Goal: Transaction & Acquisition: Purchase product/service

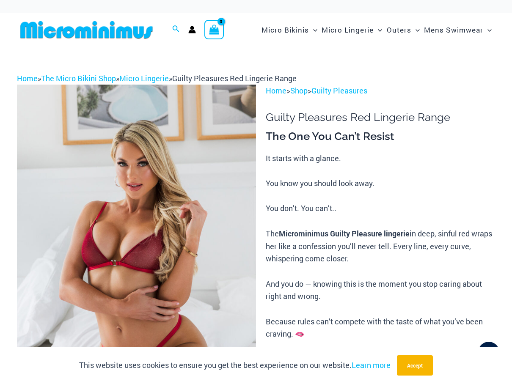
type input "**********"
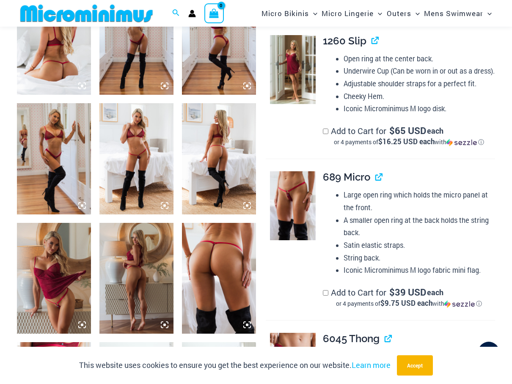
scroll to position [545, 0]
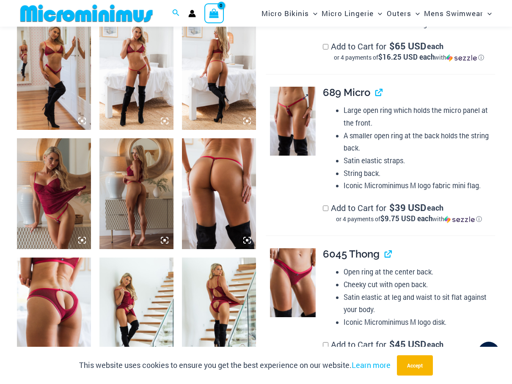
click at [301, 130] on img at bounding box center [293, 121] width 46 height 69
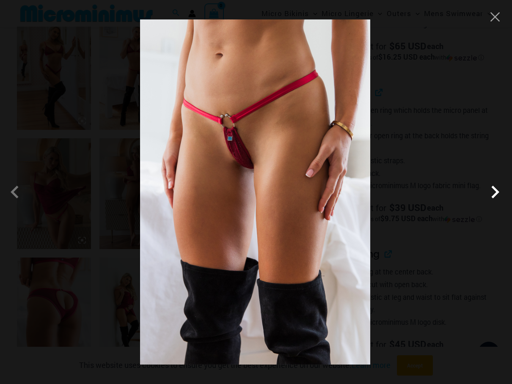
click at [493, 192] on span at bounding box center [494, 191] width 25 height 25
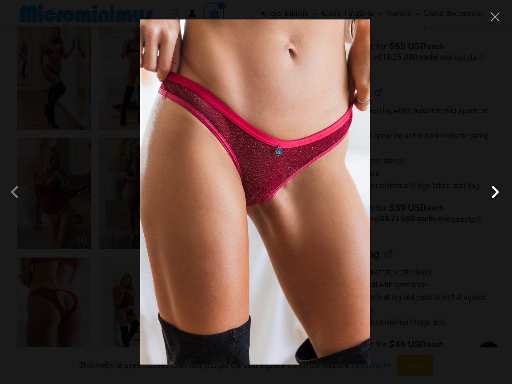
click at [493, 192] on span at bounding box center [494, 191] width 25 height 25
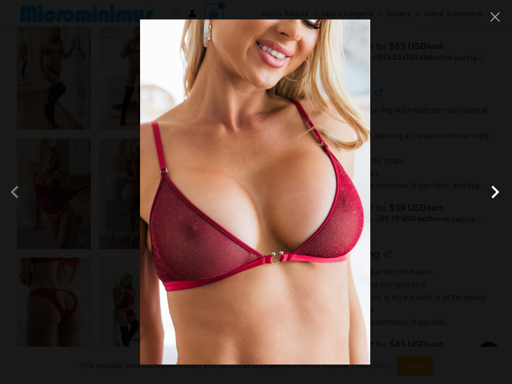
click at [493, 192] on span at bounding box center [494, 191] width 25 height 25
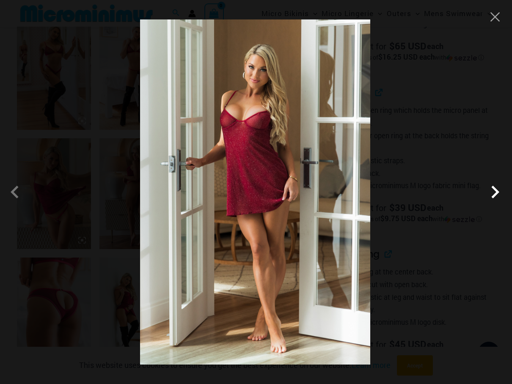
click at [493, 192] on span at bounding box center [494, 191] width 25 height 25
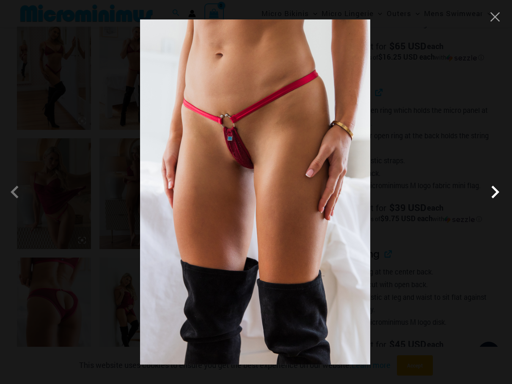
click at [493, 192] on span at bounding box center [494, 191] width 25 height 25
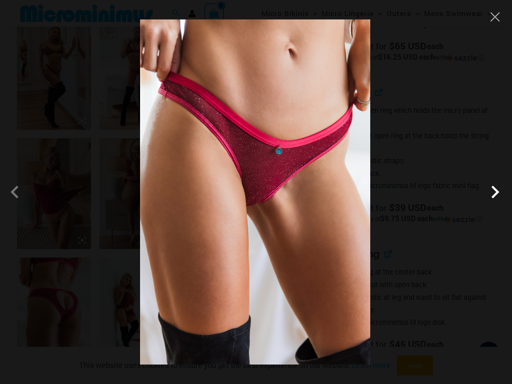
click at [493, 192] on span at bounding box center [494, 191] width 25 height 25
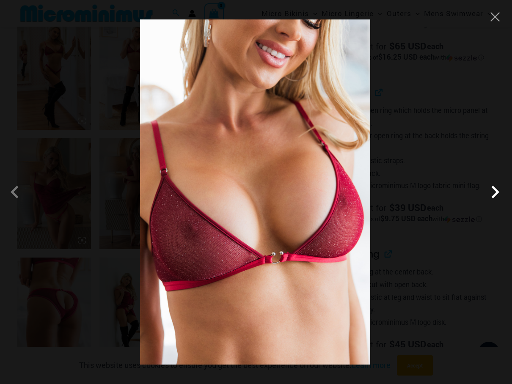
click at [493, 192] on span at bounding box center [494, 191] width 25 height 25
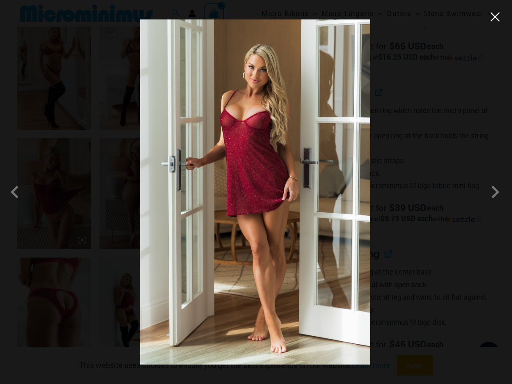
click at [492, 19] on button "Close" at bounding box center [495, 17] width 13 height 13
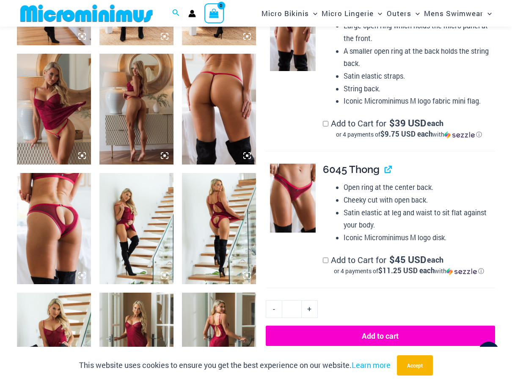
scroll to position [672, 0]
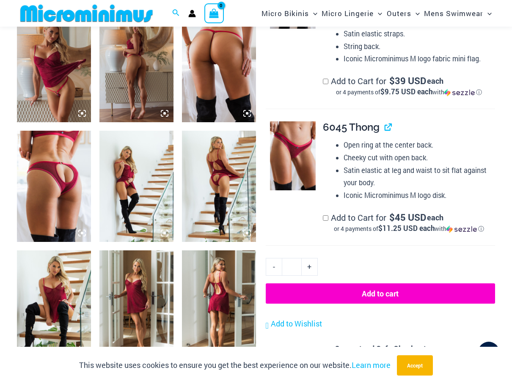
click at [48, 174] on img at bounding box center [54, 186] width 74 height 111
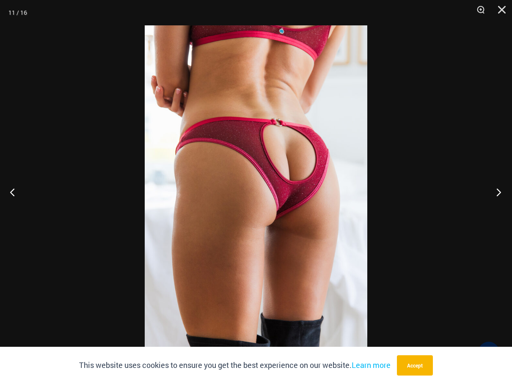
click at [495, 193] on button "Next" at bounding box center [496, 192] width 32 height 42
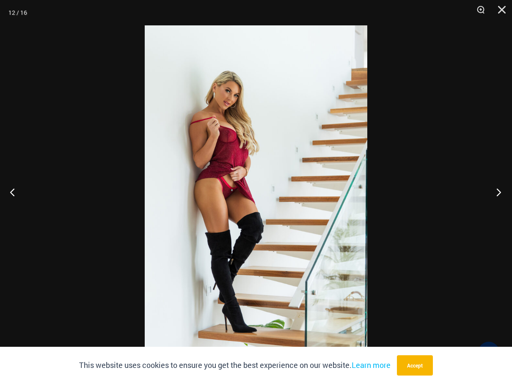
click at [495, 193] on button "Next" at bounding box center [496, 192] width 32 height 42
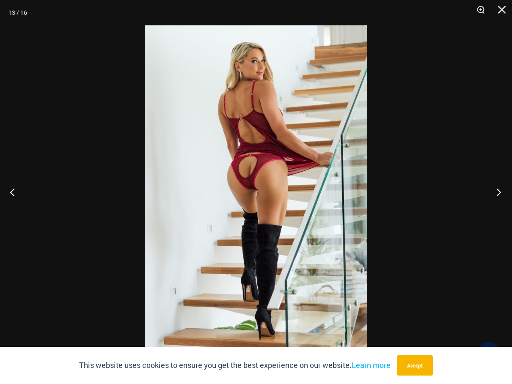
click at [495, 193] on button "Next" at bounding box center [496, 192] width 32 height 42
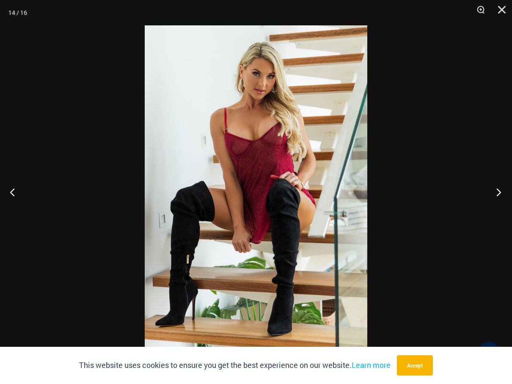
click at [495, 193] on button "Next" at bounding box center [496, 192] width 32 height 42
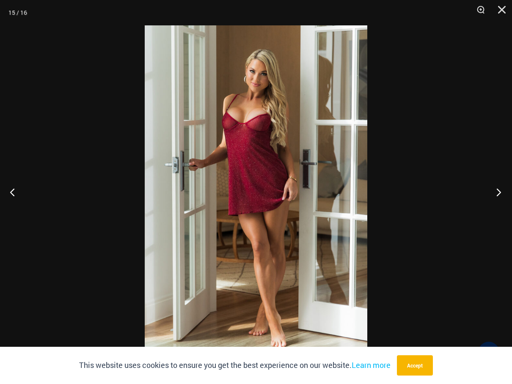
click at [495, 193] on button "Next" at bounding box center [496, 192] width 32 height 42
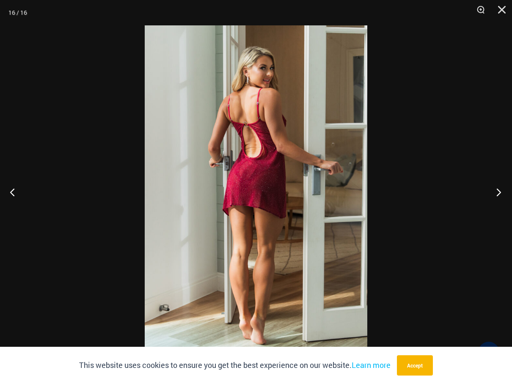
click at [495, 193] on button "Next" at bounding box center [496, 192] width 32 height 42
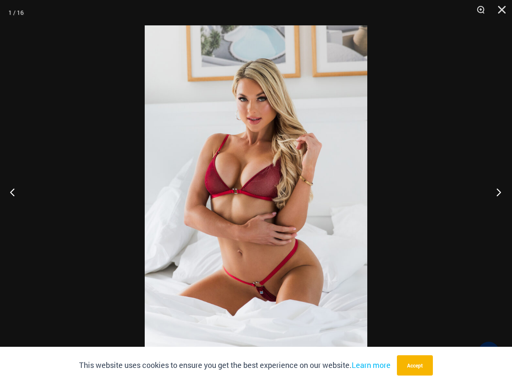
click at [495, 193] on button "Next" at bounding box center [496, 192] width 32 height 42
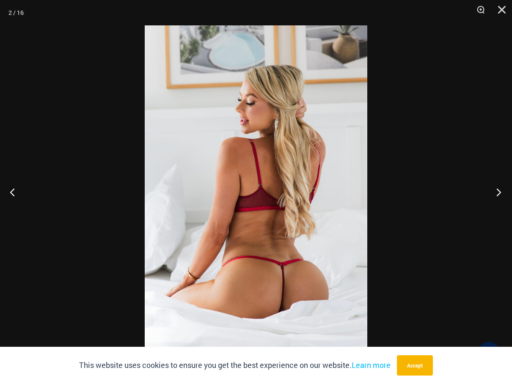
click at [495, 193] on button "Next" at bounding box center [496, 192] width 32 height 42
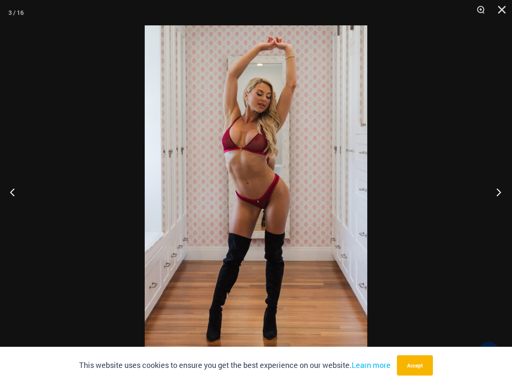
click at [495, 193] on button "Next" at bounding box center [496, 192] width 32 height 42
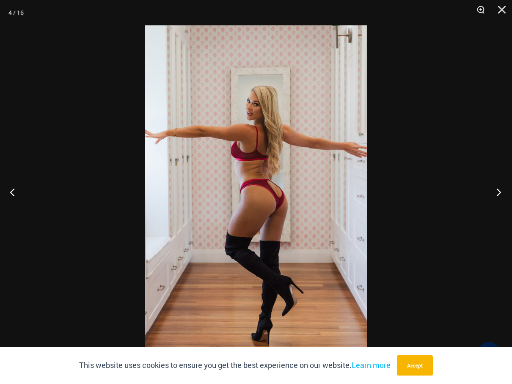
click at [495, 193] on button "Next" at bounding box center [496, 192] width 32 height 42
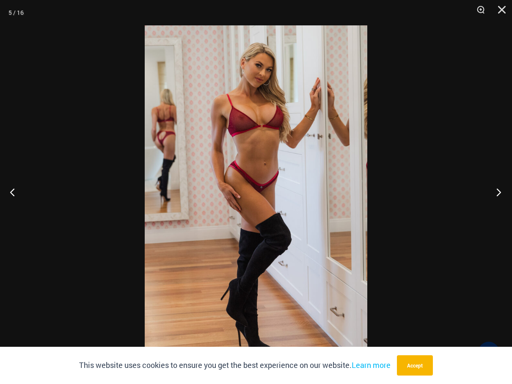
click at [495, 193] on button "Next" at bounding box center [496, 192] width 32 height 42
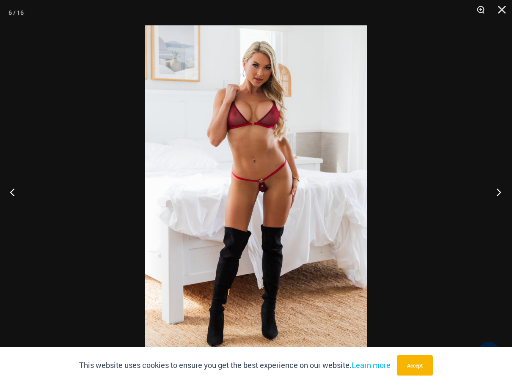
click at [495, 193] on button "Next" at bounding box center [496, 192] width 32 height 42
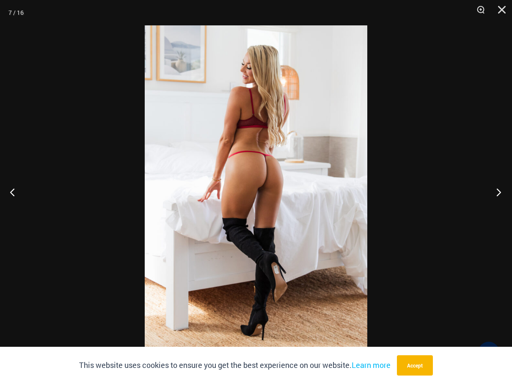
click at [495, 193] on button "Next" at bounding box center [496, 192] width 32 height 42
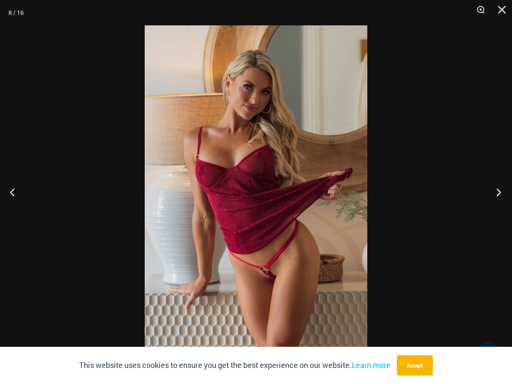
click at [495, 193] on button "Next" at bounding box center [496, 192] width 32 height 42
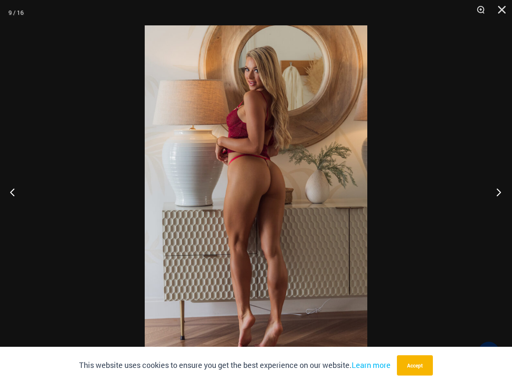
click at [495, 193] on button "Next" at bounding box center [496, 192] width 32 height 42
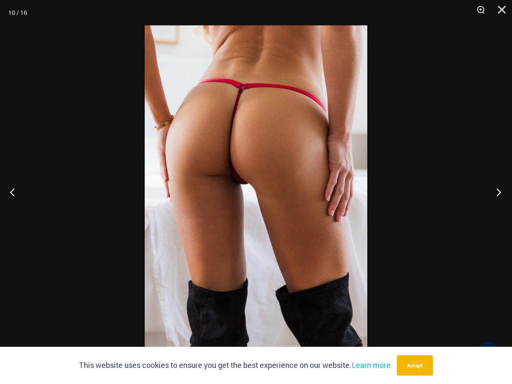
click at [495, 193] on button "Next" at bounding box center [496, 192] width 32 height 42
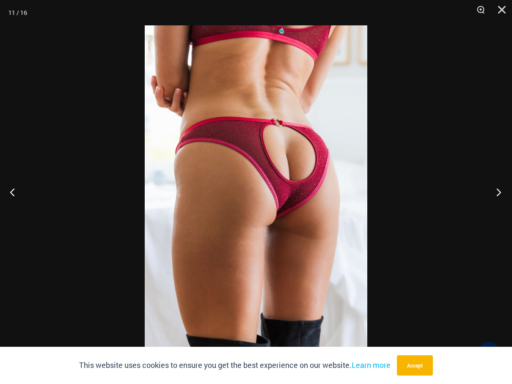
click at [495, 193] on button "Next" at bounding box center [496, 192] width 32 height 42
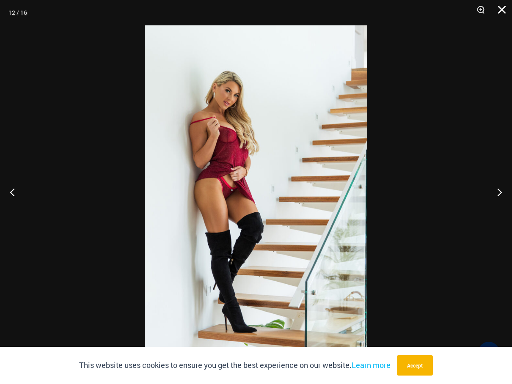
click at [499, 8] on button "Close" at bounding box center [498, 12] width 21 height 25
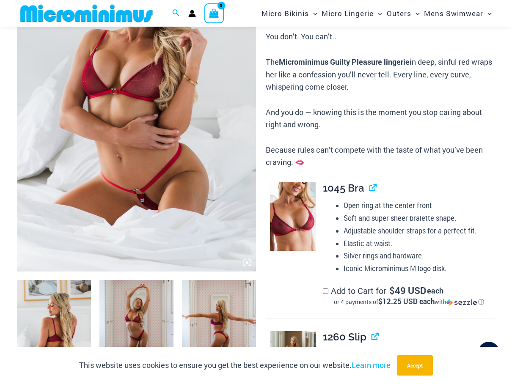
scroll to position [0, 0]
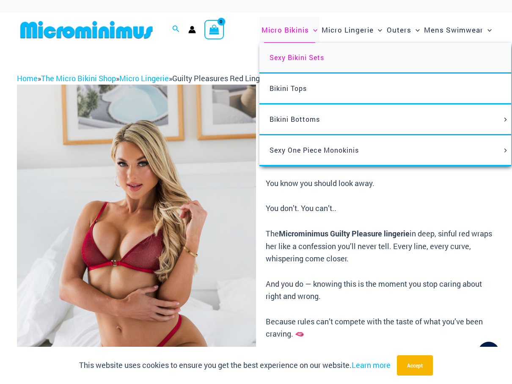
click at [293, 58] on span "Sexy Bikini Sets" at bounding box center [297, 57] width 55 height 9
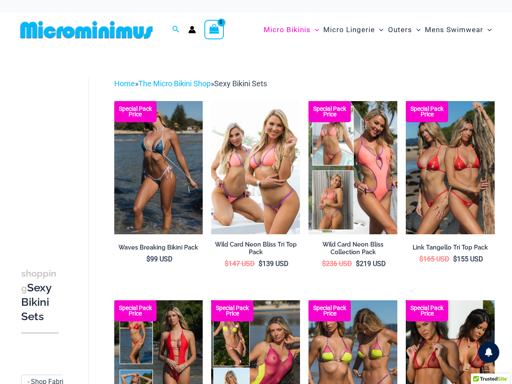
scroll to position [254, 0]
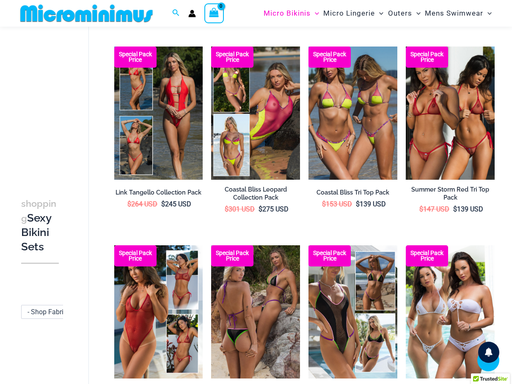
type input "**********"
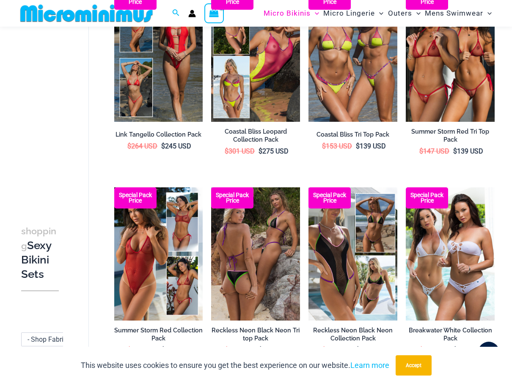
scroll to position [220, 0]
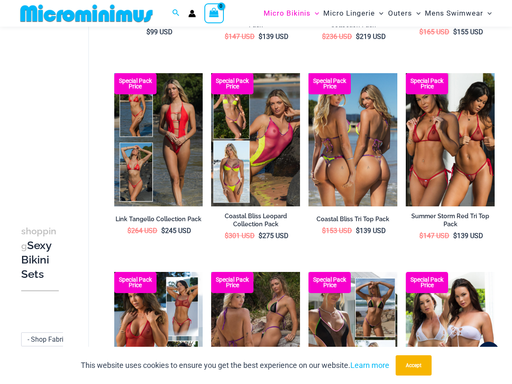
click at [366, 157] on img at bounding box center [352, 139] width 89 height 133
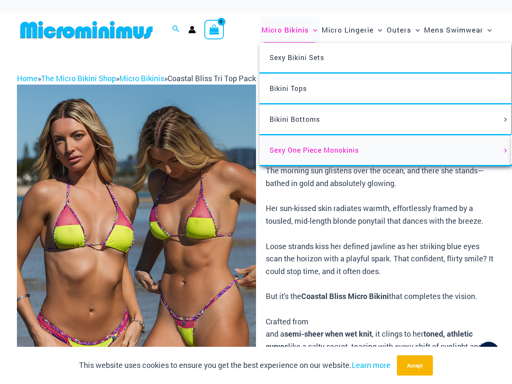
type input "**********"
click at [303, 152] on span "Sexy One Piece Monokinis" at bounding box center [314, 150] width 89 height 9
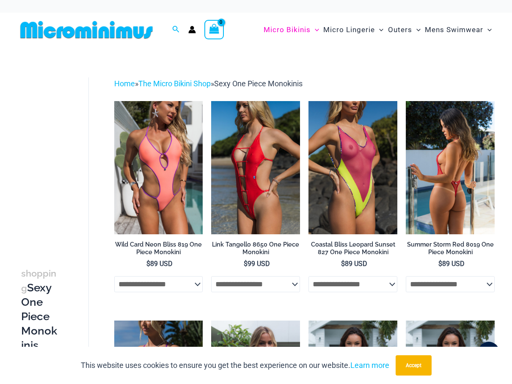
type input "**********"
click at [453, 171] on img at bounding box center [450, 167] width 89 height 133
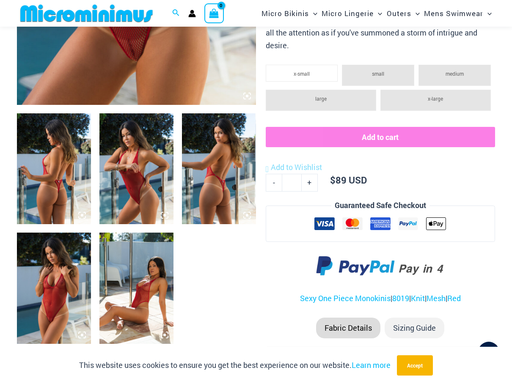
scroll to position [373, 0]
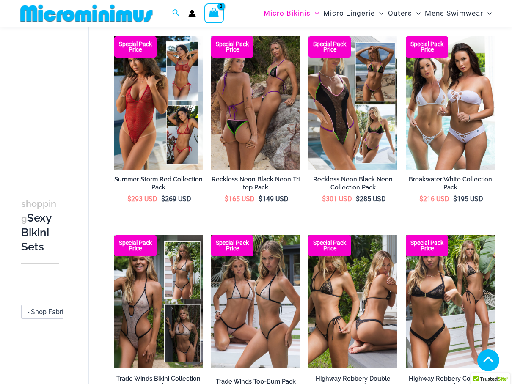
scroll to position [463, 0]
